Goal: Task Accomplishment & Management: Use online tool/utility

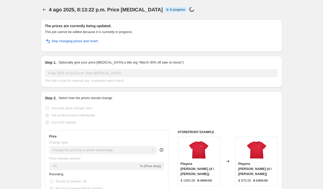
select select "percentage"
select select "vendor"
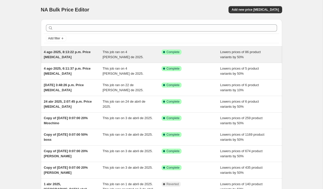
click at [103, 52] on span "This job ran on 4 de agosto de 2025." at bounding box center [122, 54] width 41 height 9
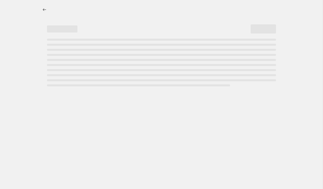
select select "percentage"
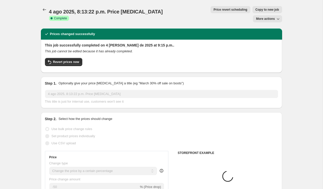
select select "vendor"
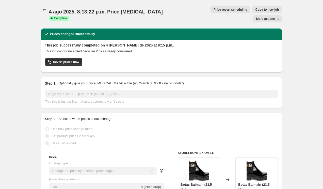
click at [213, 8] on span "Price revert scheduling" at bounding box center [230, 10] width 34 height 4
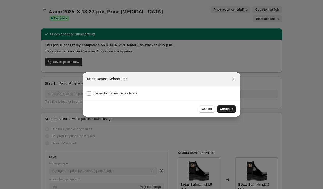
click at [221, 109] on span "Continue" at bounding box center [226, 109] width 13 height 4
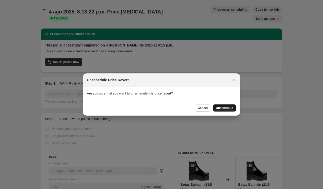
click at [219, 108] on span "Unschedule" at bounding box center [224, 108] width 17 height 4
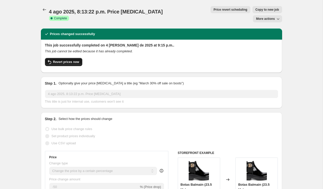
click at [63, 60] on span "Revert prices now" at bounding box center [66, 62] width 26 height 4
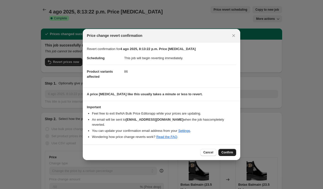
click at [228, 152] on span "Confirm" at bounding box center [227, 152] width 12 height 4
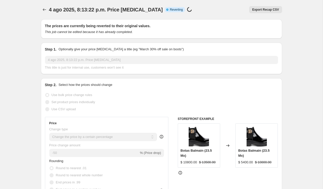
select select "percentage"
select select "vendor"
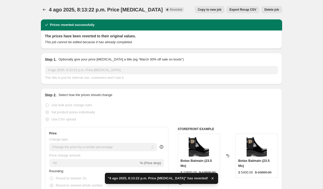
click at [42, 10] on icon "Price change jobs" at bounding box center [44, 9] width 5 height 5
